Goal: Information Seeking & Learning: Learn about a topic

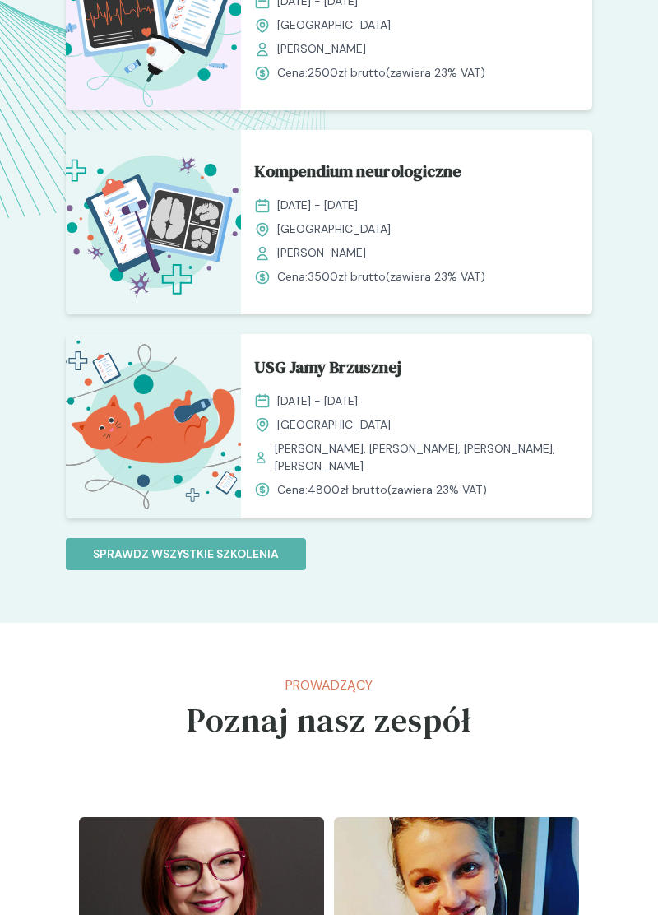
scroll to position [1570, 0]
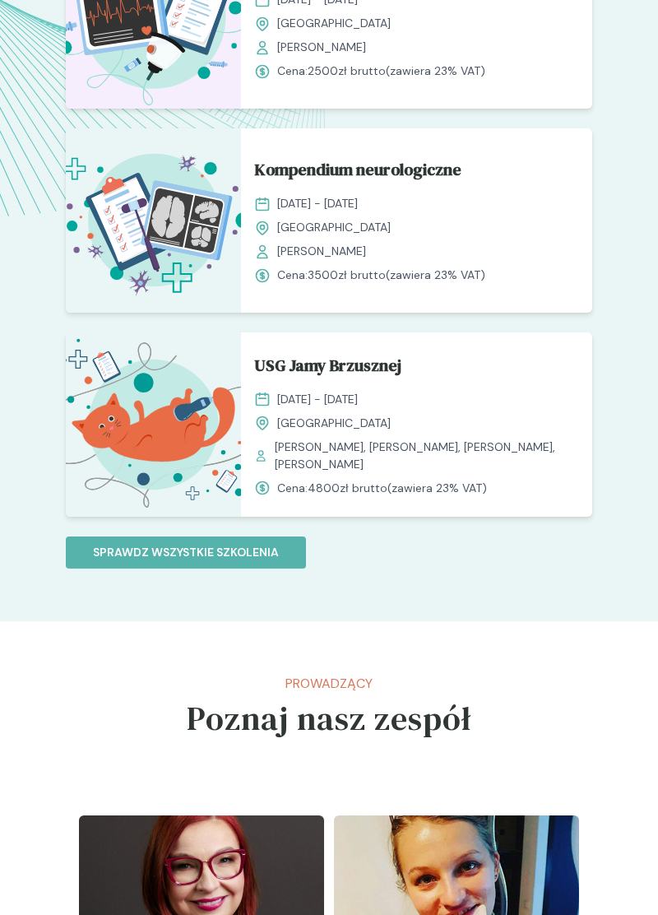
click at [392, 359] on span "USG Jamy Brzusznej" at bounding box center [327, 368] width 147 height 31
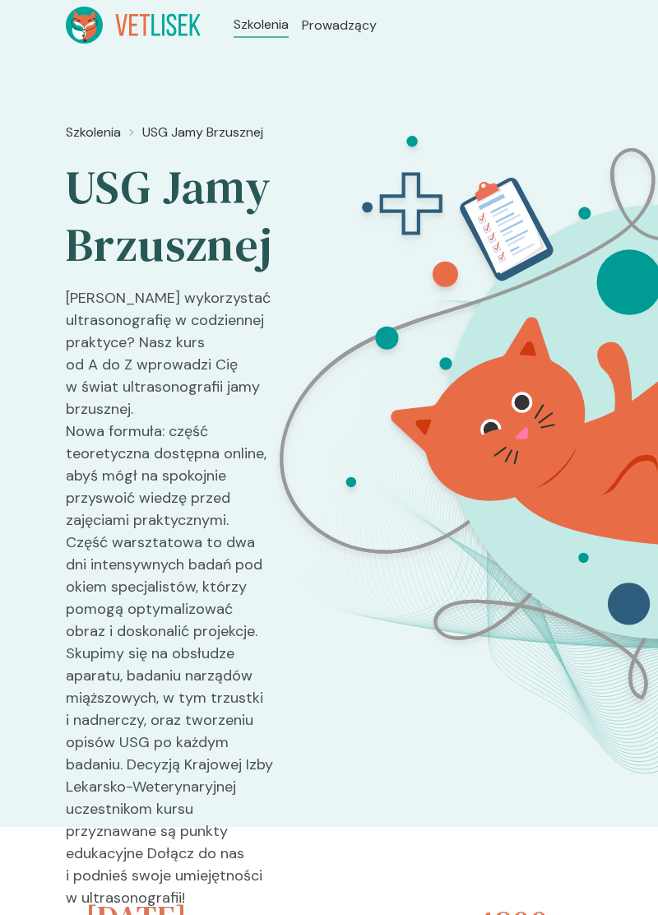
click at [362, 30] on span "Prowadzący" at bounding box center [339, 26] width 75 height 20
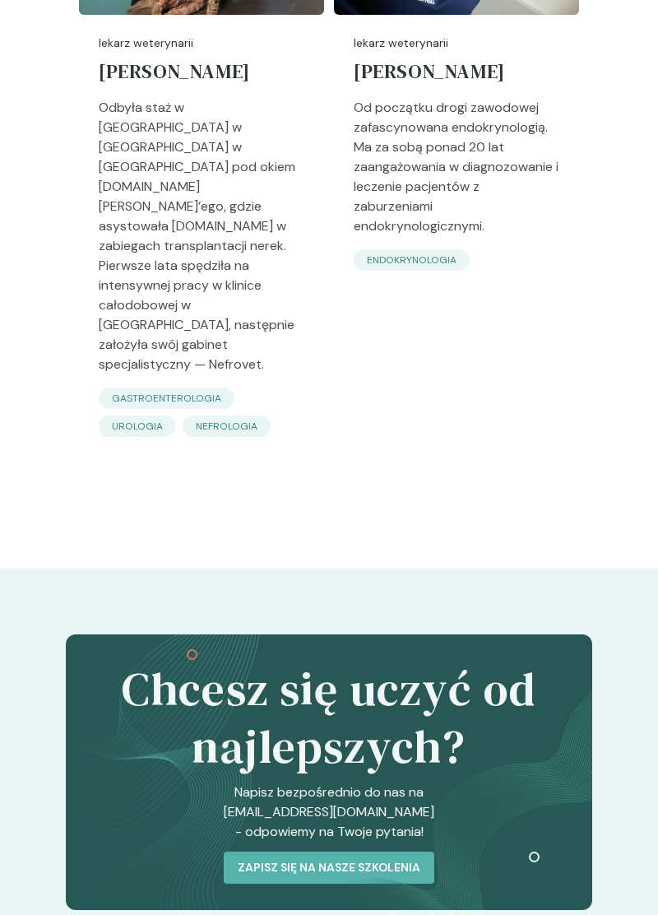
scroll to position [8265, 0]
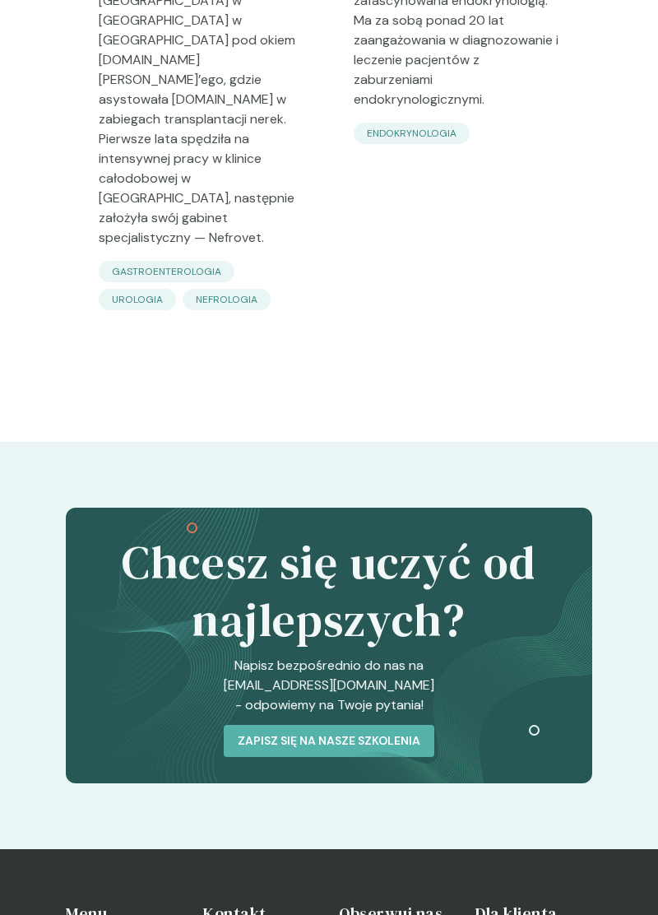
click at [561, 508] on icon at bounding box center [462, 646] width 259 height 276
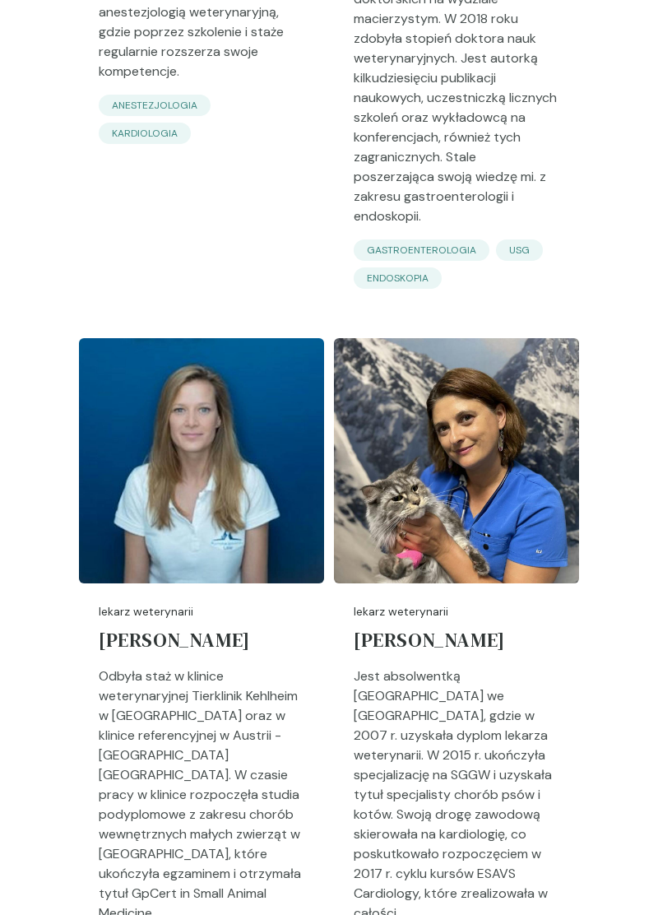
scroll to position [0, 0]
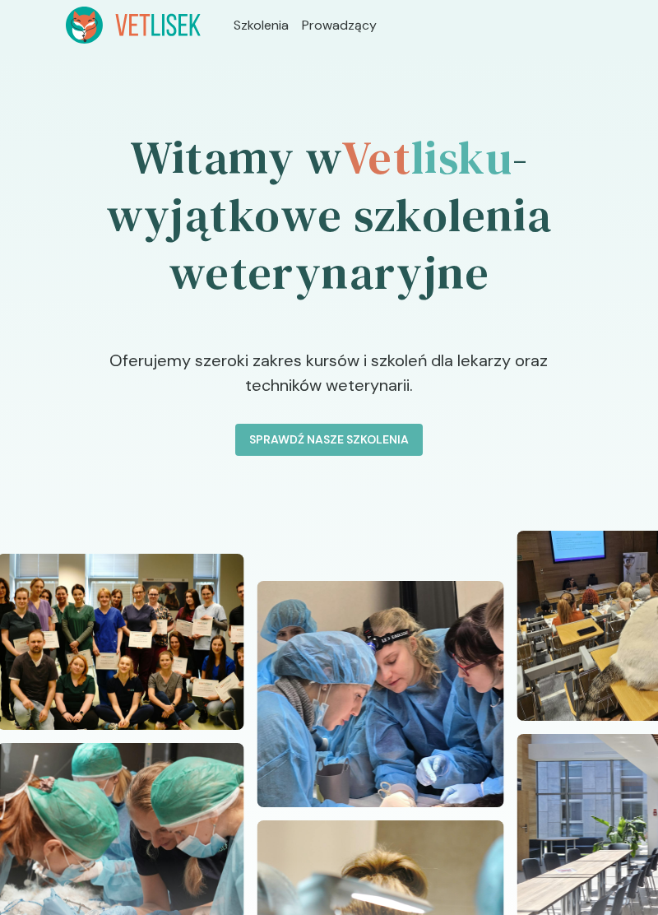
scroll to position [1570, 0]
